Goal: Obtain resource: Obtain resource

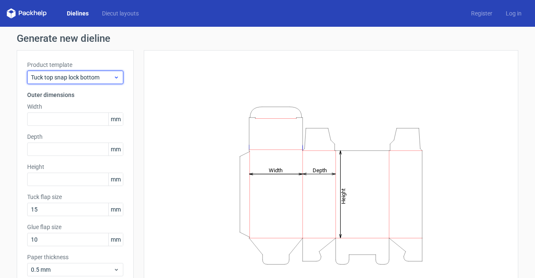
click at [113, 82] on div "Tuck top snap lock bottom" at bounding box center [75, 77] width 96 height 13
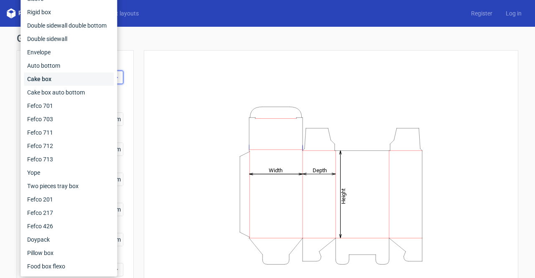
click at [113, 82] on div "Cake box" at bounding box center [69, 78] width 90 height 13
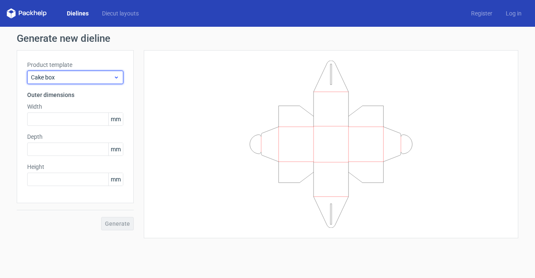
click at [113, 82] on div "Cake box" at bounding box center [75, 77] width 96 height 13
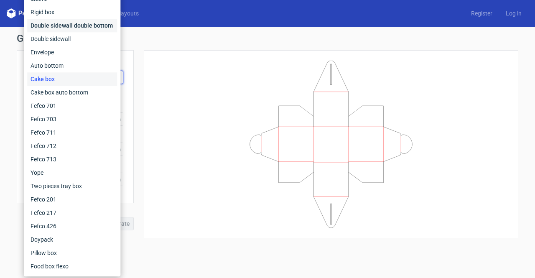
click at [86, 28] on div "Double sidewall double bottom" at bounding box center [72, 25] width 90 height 13
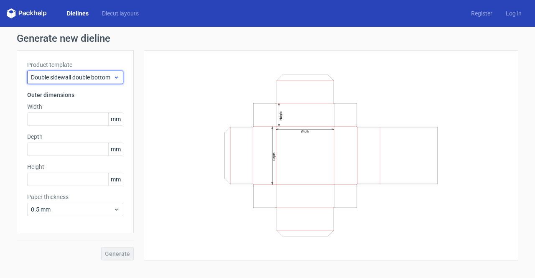
click at [86, 75] on span "Double sidewall double bottom" at bounding box center [72, 77] width 82 height 8
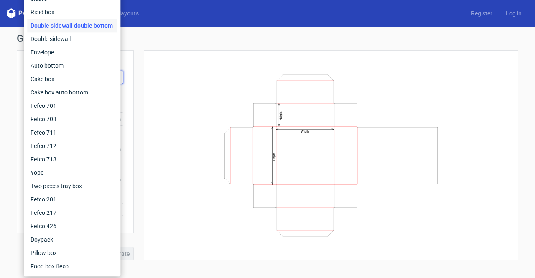
click at [198, 117] on div "Width Depth Height" at bounding box center [331, 155] width 354 height 189
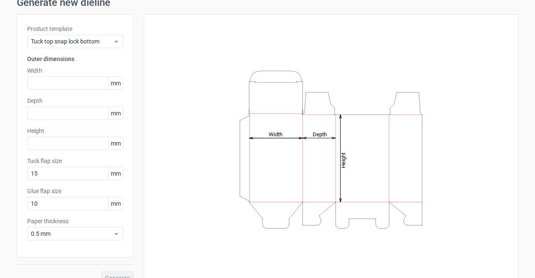
scroll to position [49, 0]
